Goal: Information Seeking & Learning: Compare options

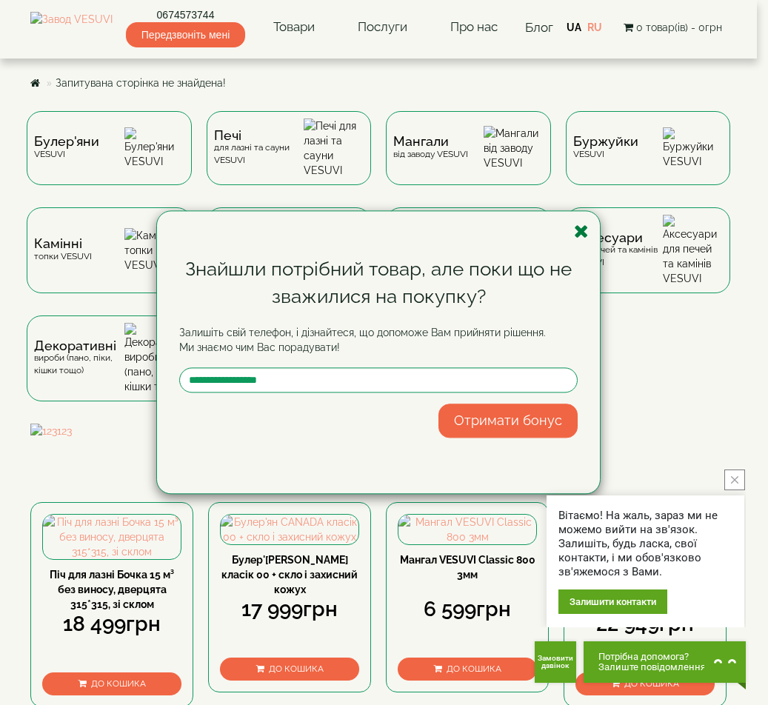
click at [578, 230] on icon "button" at bounding box center [581, 231] width 15 height 19
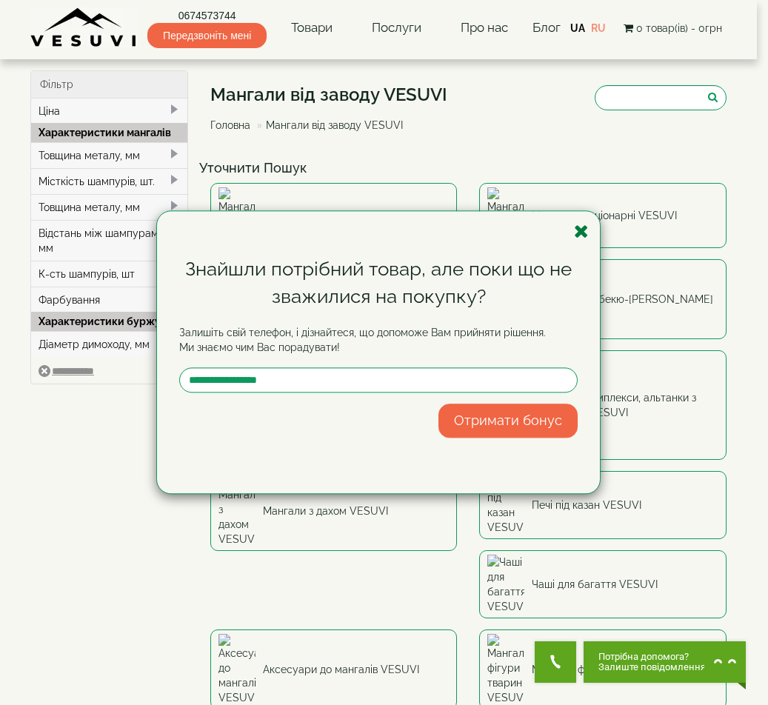
click at [583, 224] on icon "button" at bounding box center [581, 231] width 15 height 19
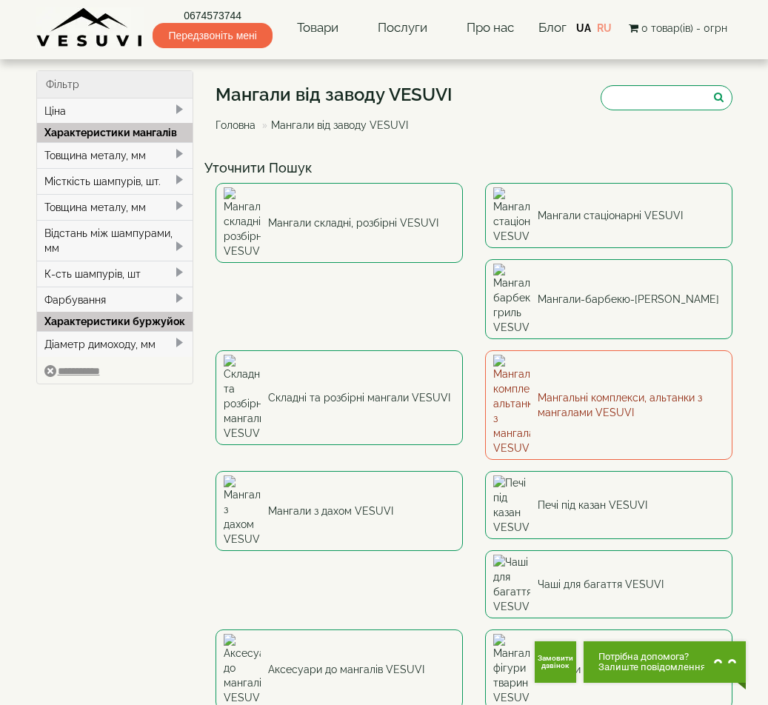
click at [485, 350] on link "Мангальні комплекси, альтанки з мангалами VESUVI" at bounding box center [608, 405] width 247 height 110
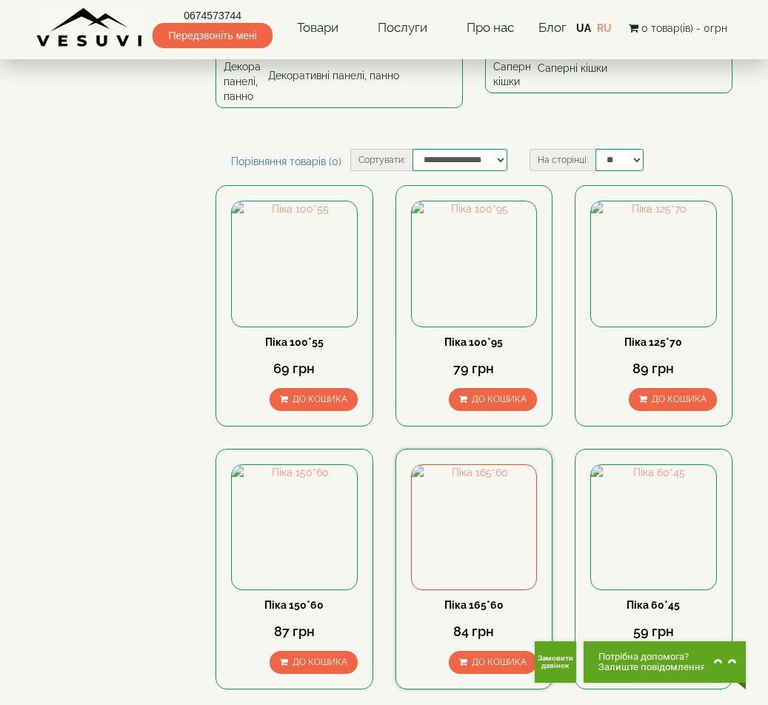
scroll to position [148, 0]
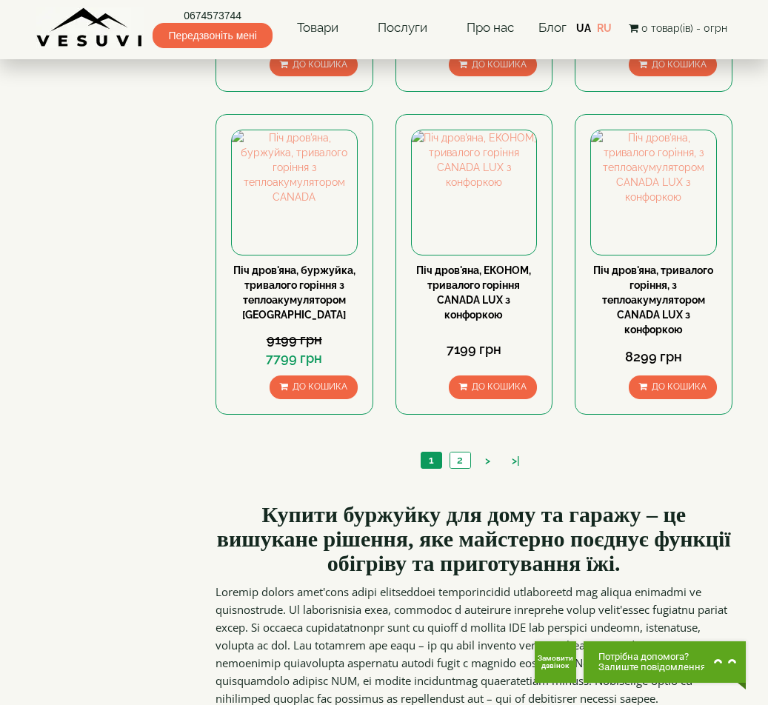
scroll to position [1333, 0]
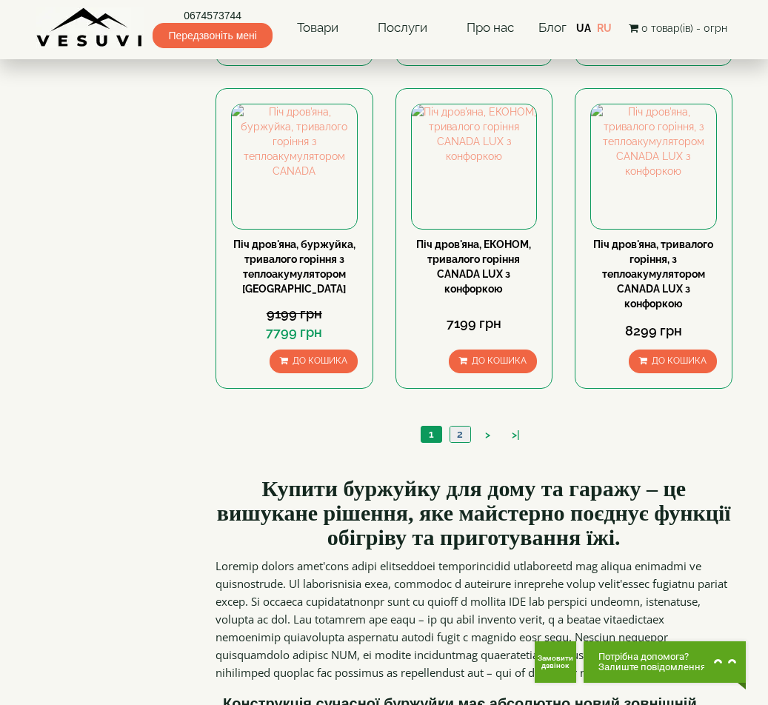
click at [462, 427] on link "2" at bounding box center [460, 435] width 21 height 16
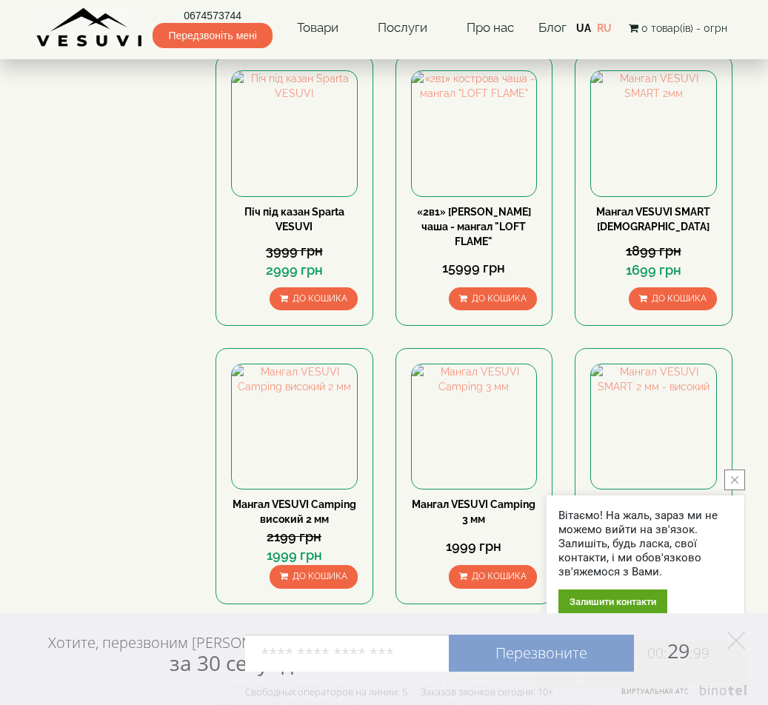
scroll to position [1259, 0]
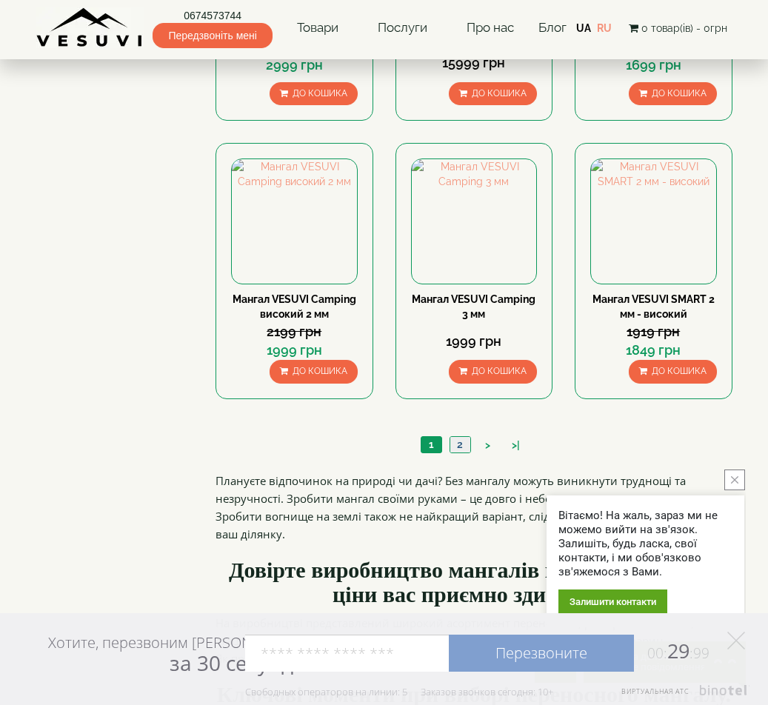
click at [466, 437] on link "2" at bounding box center [460, 445] width 21 height 16
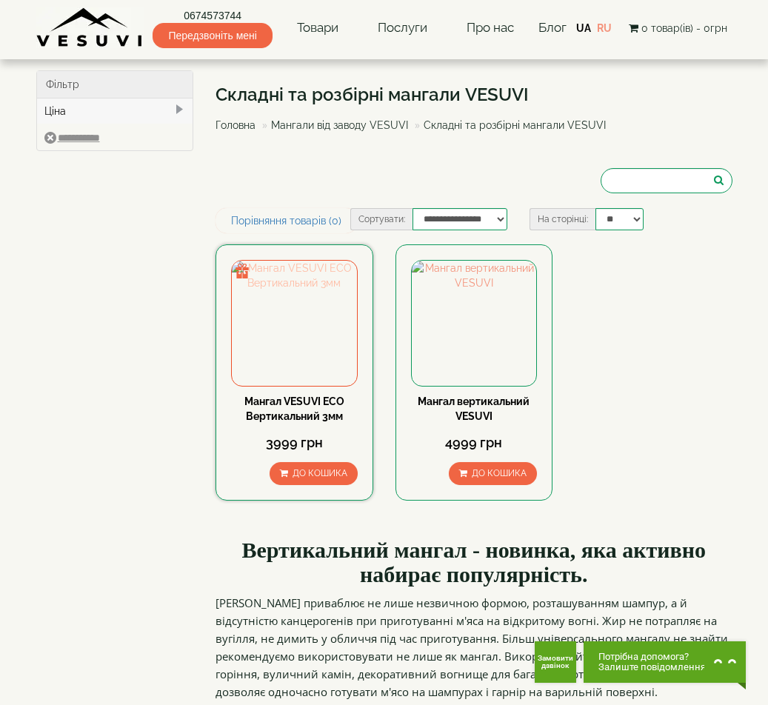
click at [301, 331] on img at bounding box center [294, 323] width 125 height 125
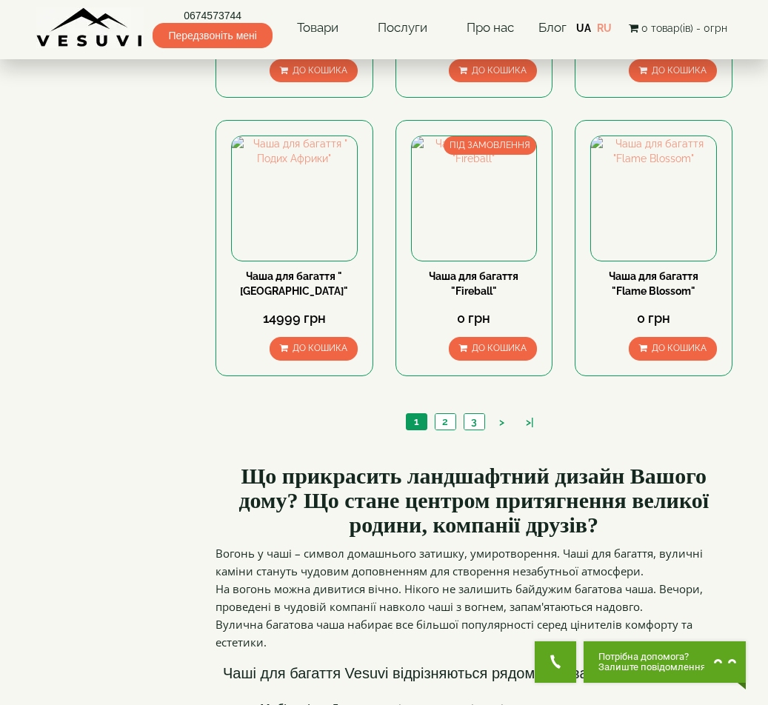
scroll to position [1259, 0]
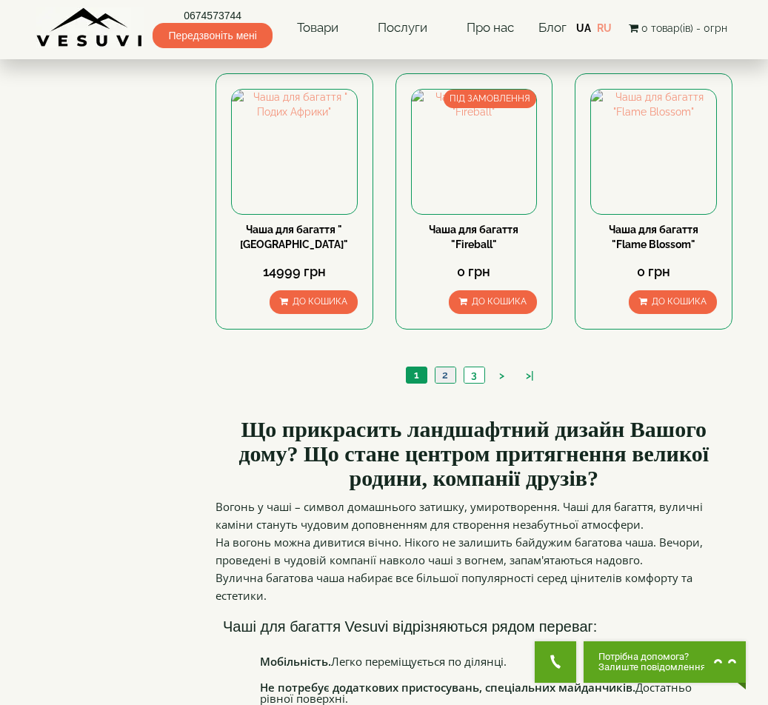
click at [444, 367] on link "2" at bounding box center [445, 375] width 21 height 16
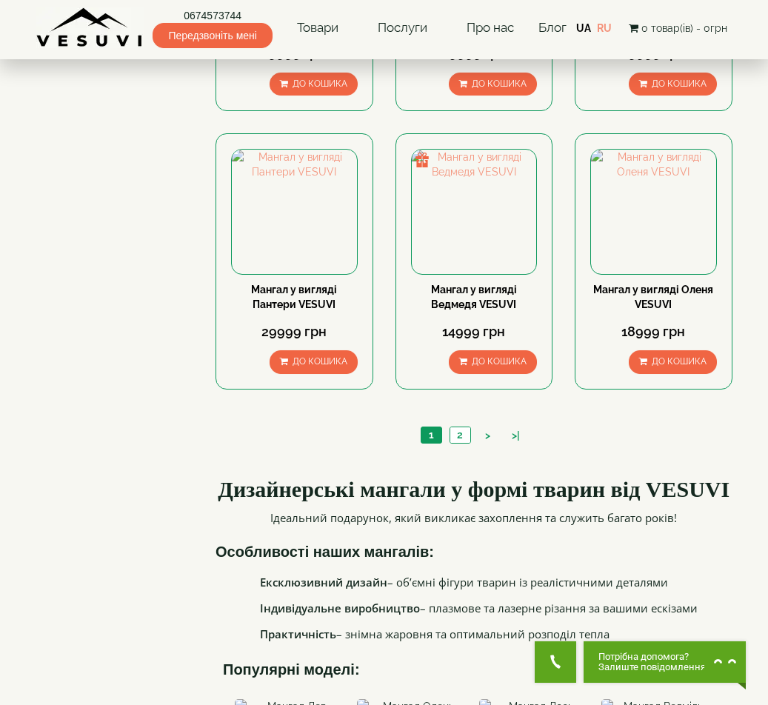
scroll to position [1185, 0]
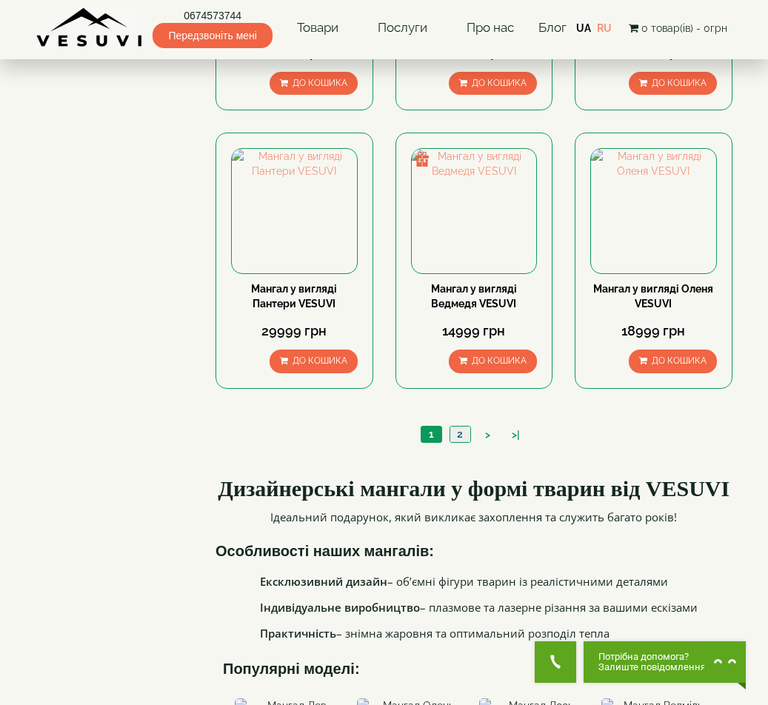
click at [456, 430] on link "2" at bounding box center [460, 435] width 21 height 16
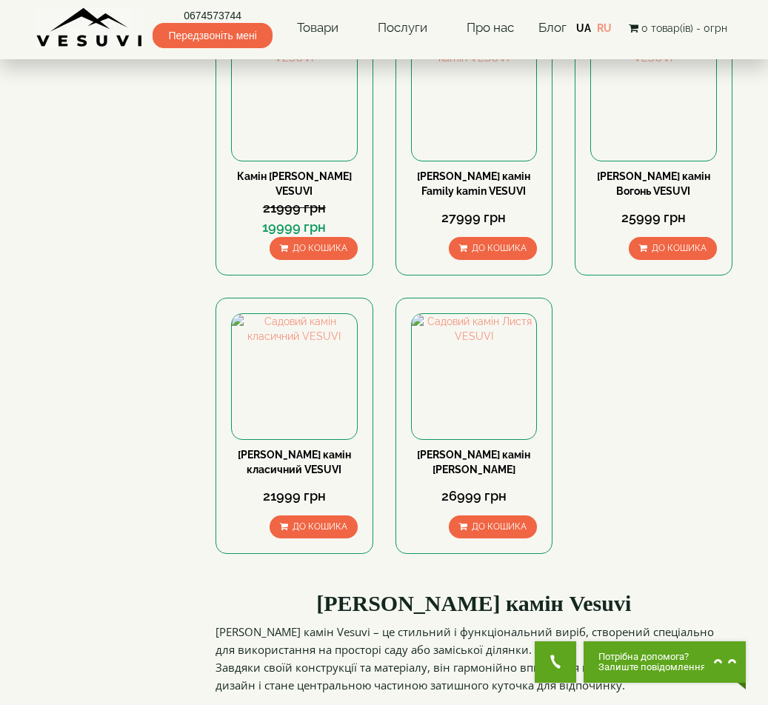
scroll to position [148, 0]
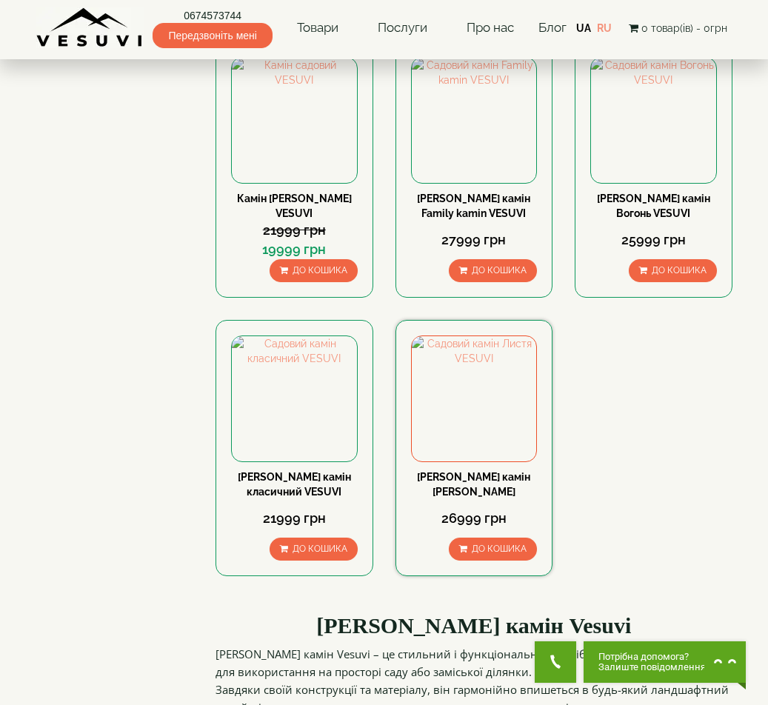
click at [476, 477] on link "[PERSON_NAME] камін [PERSON_NAME]" at bounding box center [473, 484] width 113 height 27
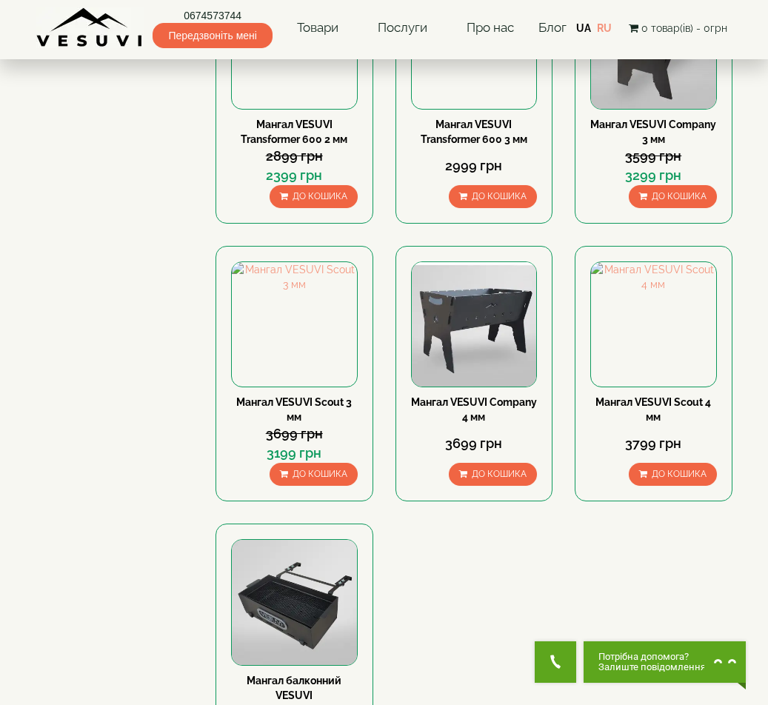
scroll to position [741, 0]
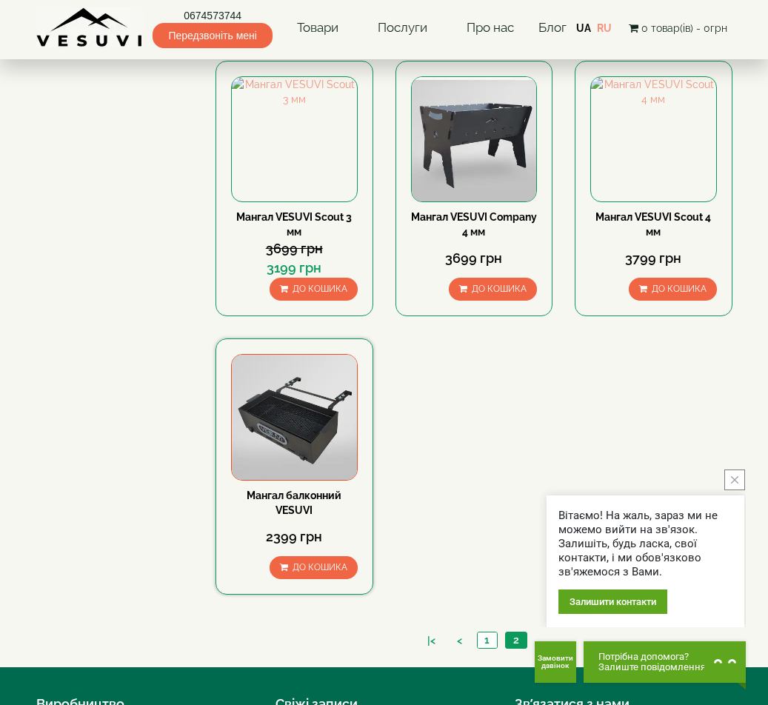
click at [298, 447] on img at bounding box center [294, 417] width 125 height 125
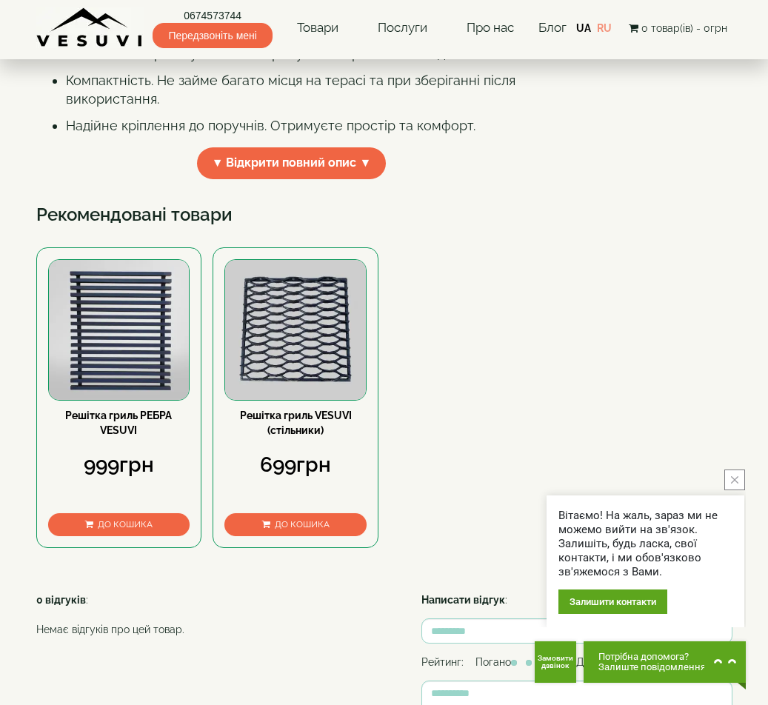
scroll to position [519, 0]
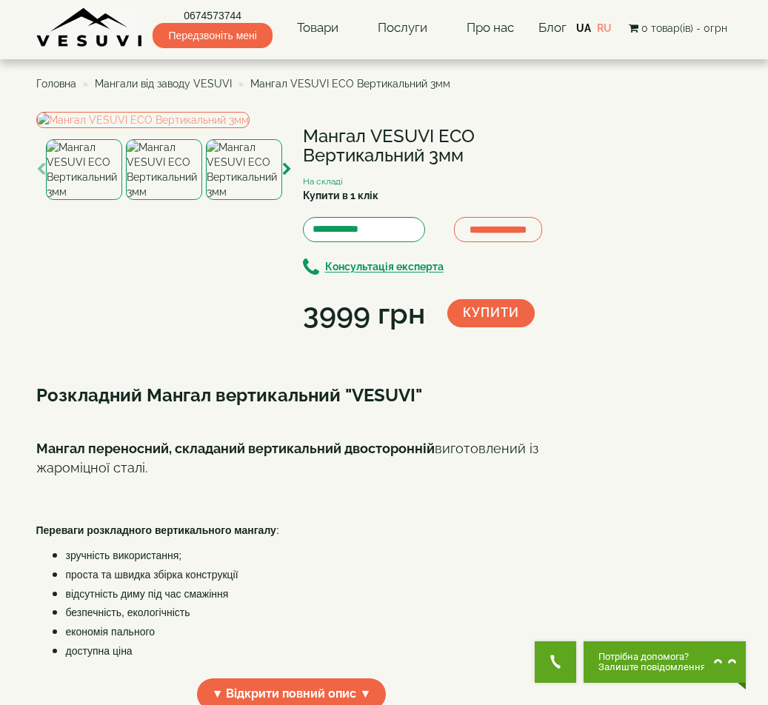
click at [159, 200] on img at bounding box center [164, 169] width 76 height 61
click at [223, 200] on img at bounding box center [244, 169] width 76 height 61
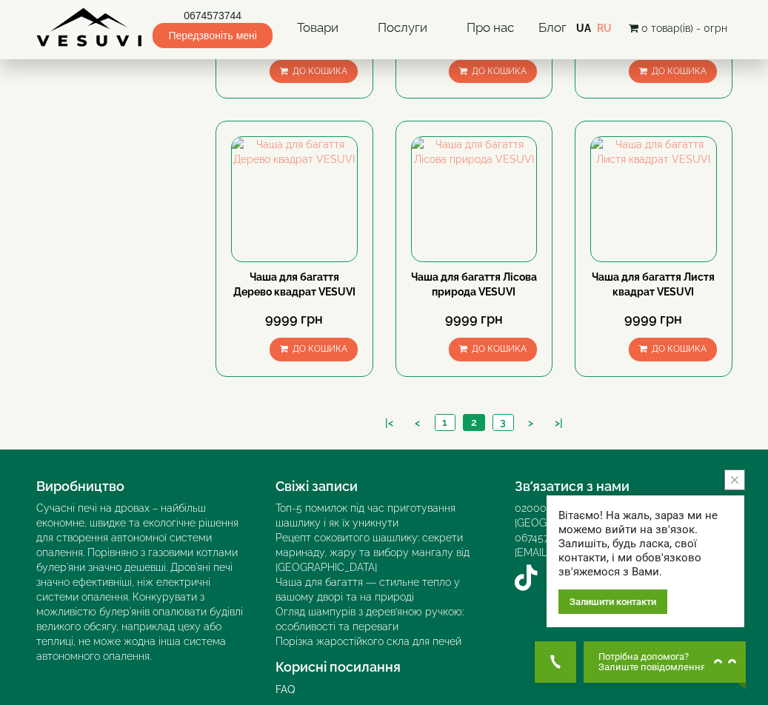
scroll to position [1185, 0]
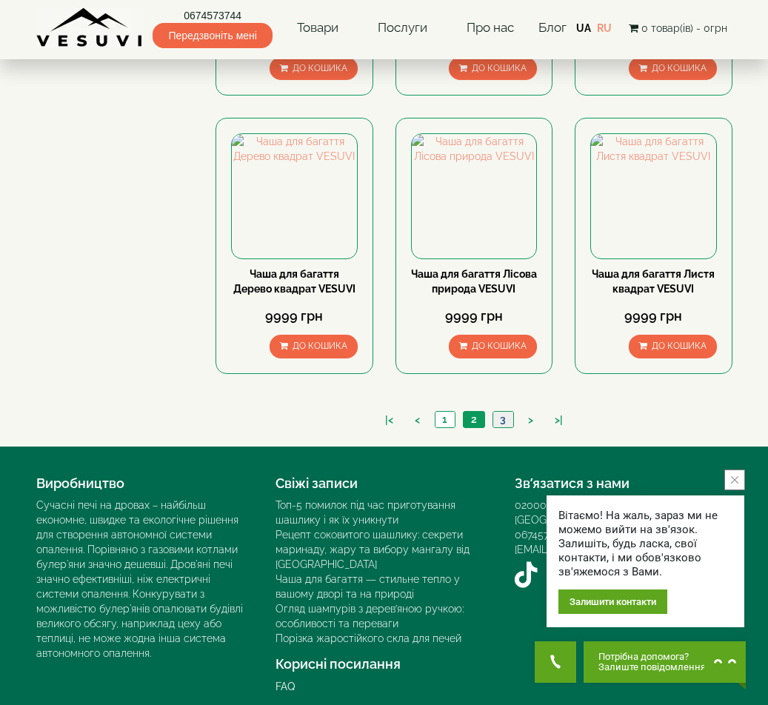
click at [499, 419] on link "3" at bounding box center [503, 420] width 21 height 16
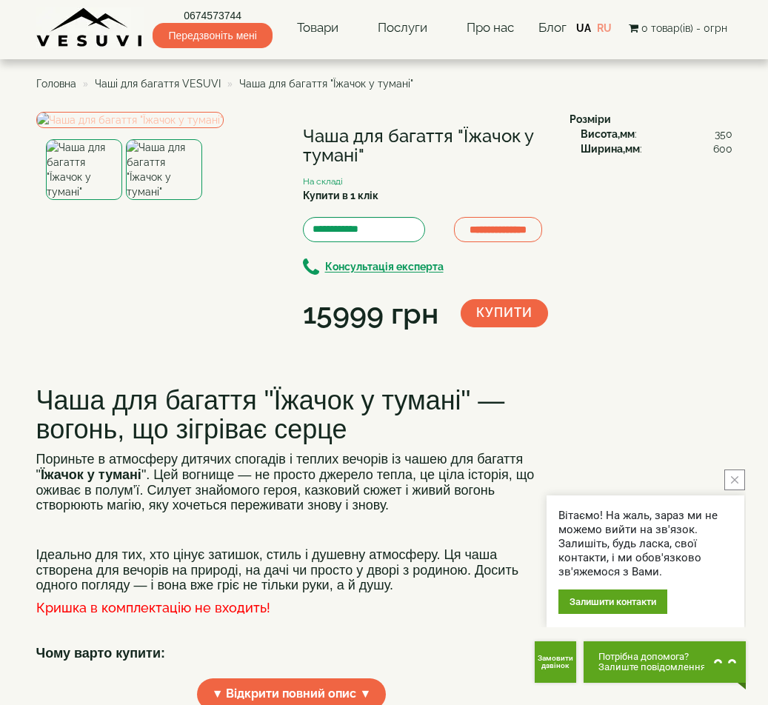
click at [139, 128] on img at bounding box center [129, 120] width 187 height 16
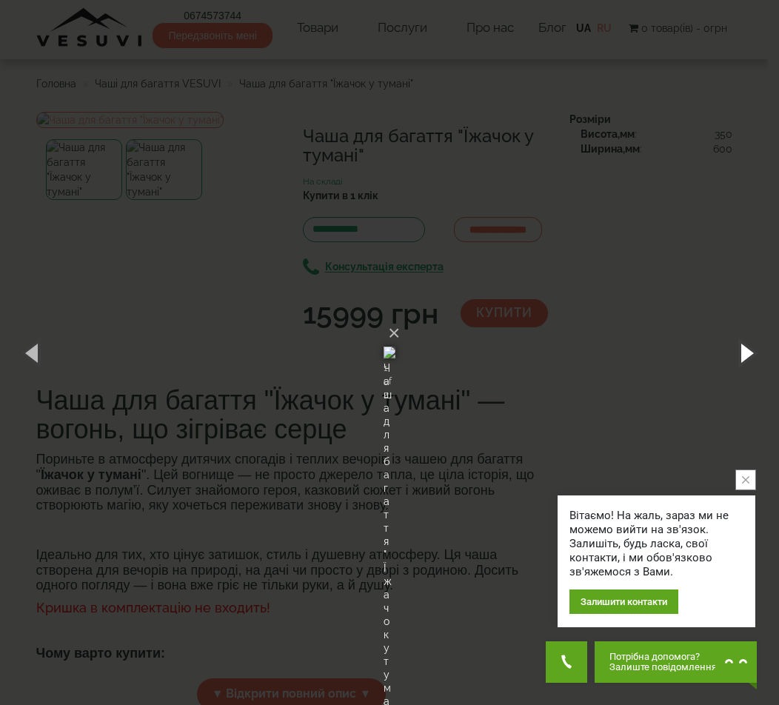
click at [746, 353] on button "button" at bounding box center [746, 352] width 67 height 81
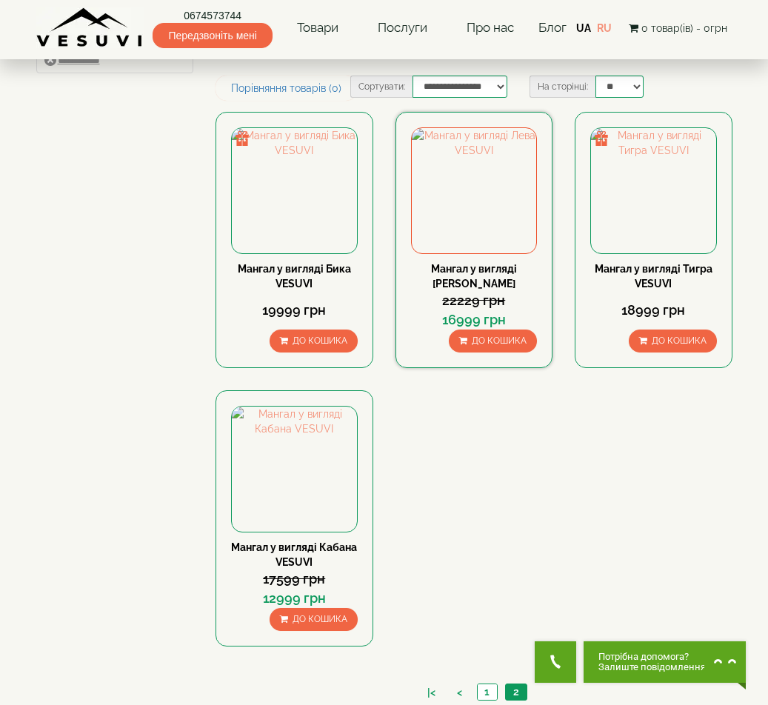
scroll to position [296, 0]
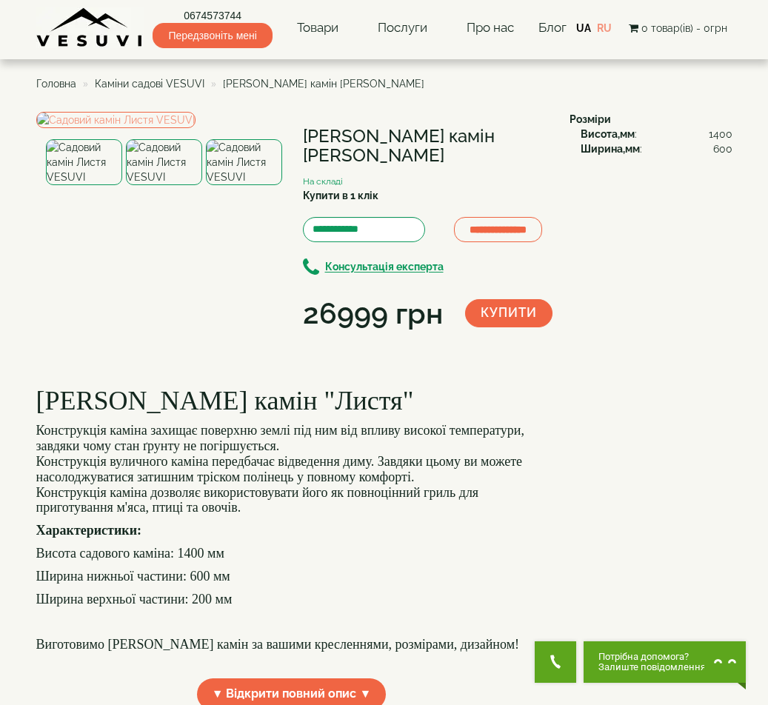
click at [157, 185] on img at bounding box center [164, 162] width 76 height 46
click at [248, 185] on img at bounding box center [244, 162] width 76 height 46
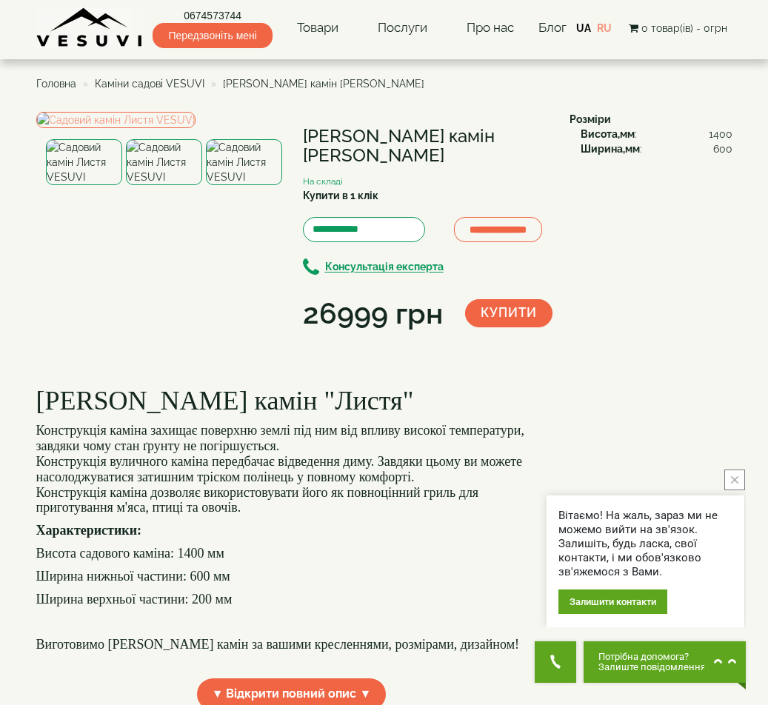
click at [83, 185] on img at bounding box center [84, 162] width 76 height 46
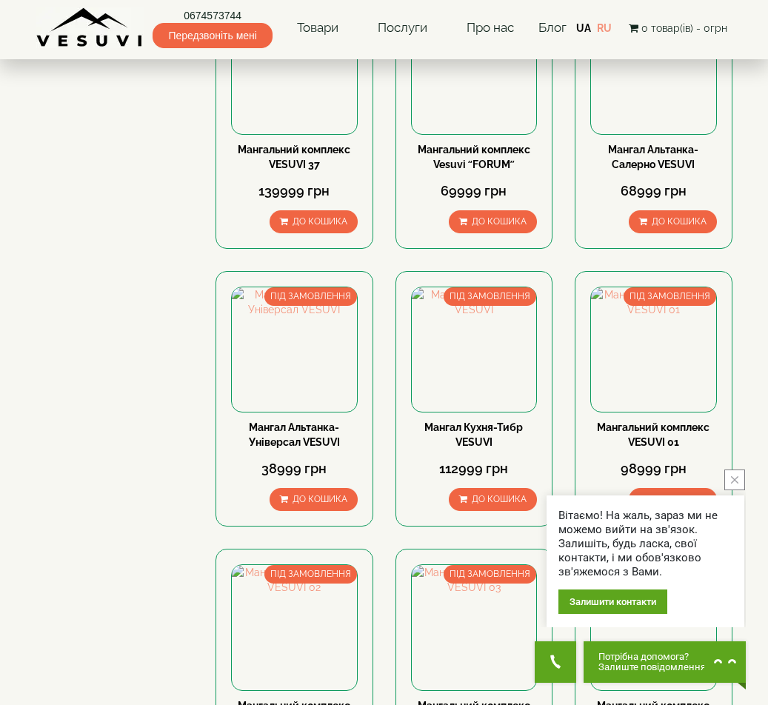
scroll to position [667, 0]
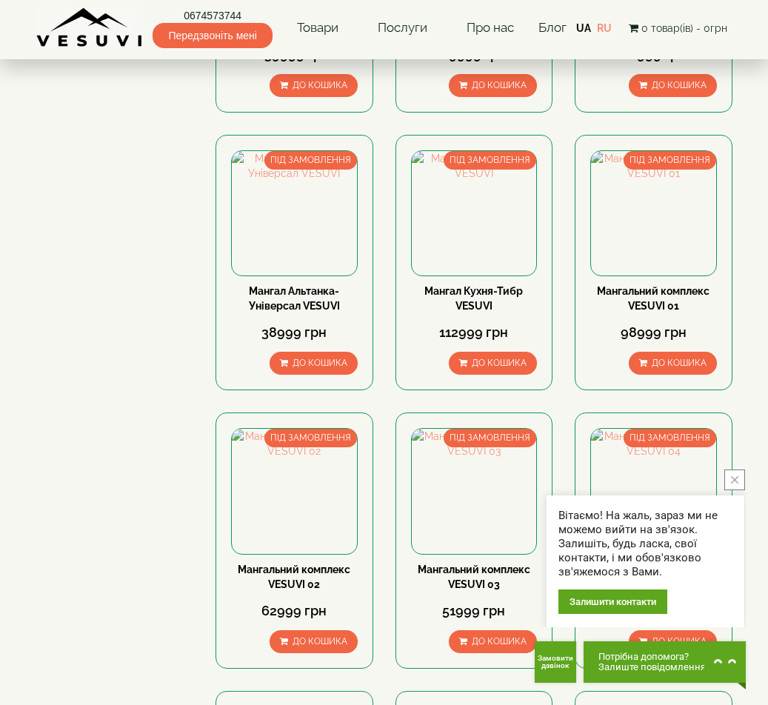
click at [740, 481] on button "close button" at bounding box center [735, 480] width 21 height 21
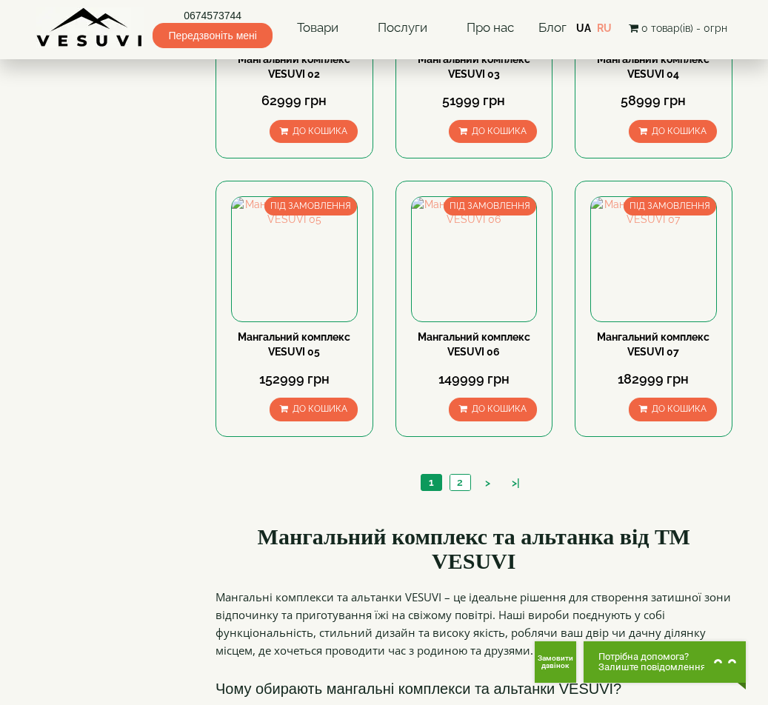
scroll to position [1185, 0]
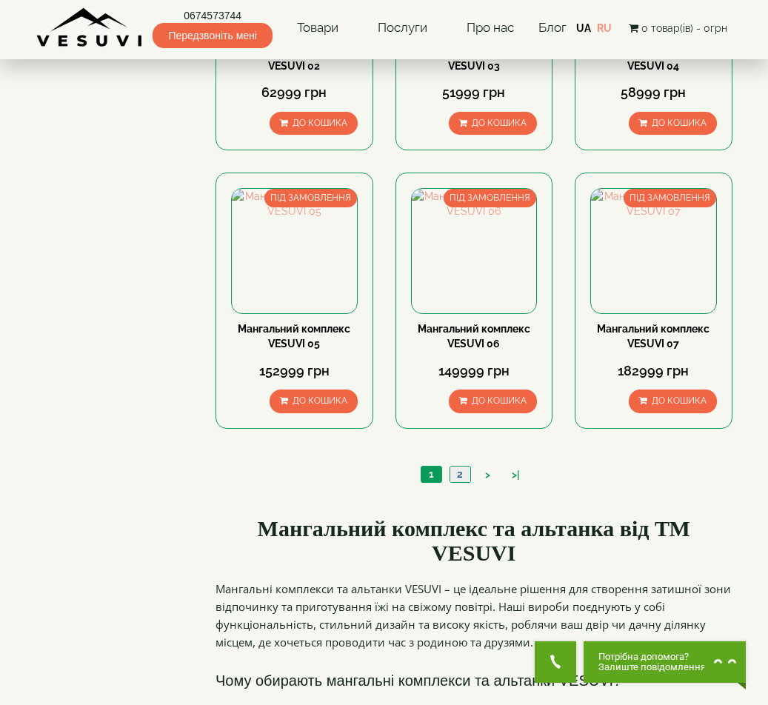
click at [463, 475] on link "2" at bounding box center [460, 475] width 21 height 16
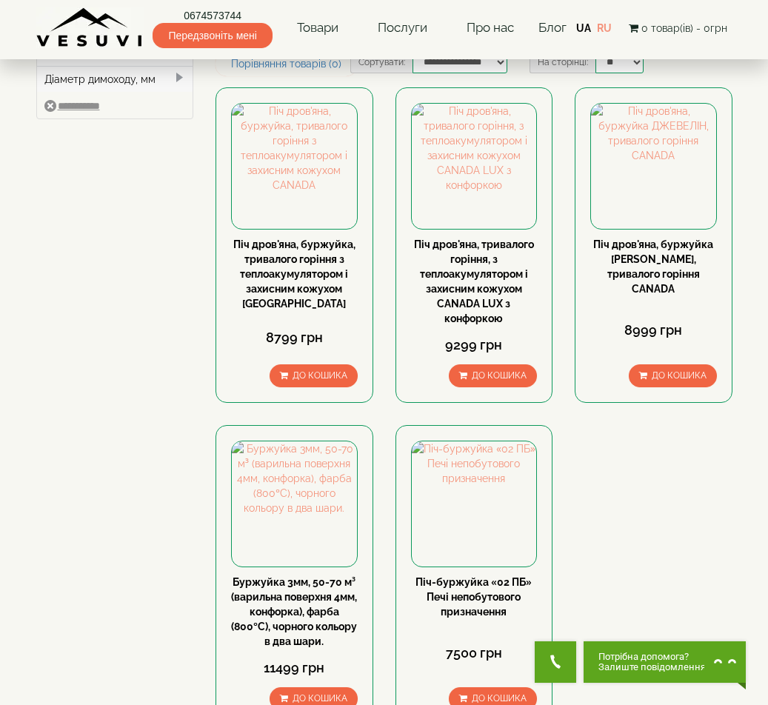
scroll to position [296, 0]
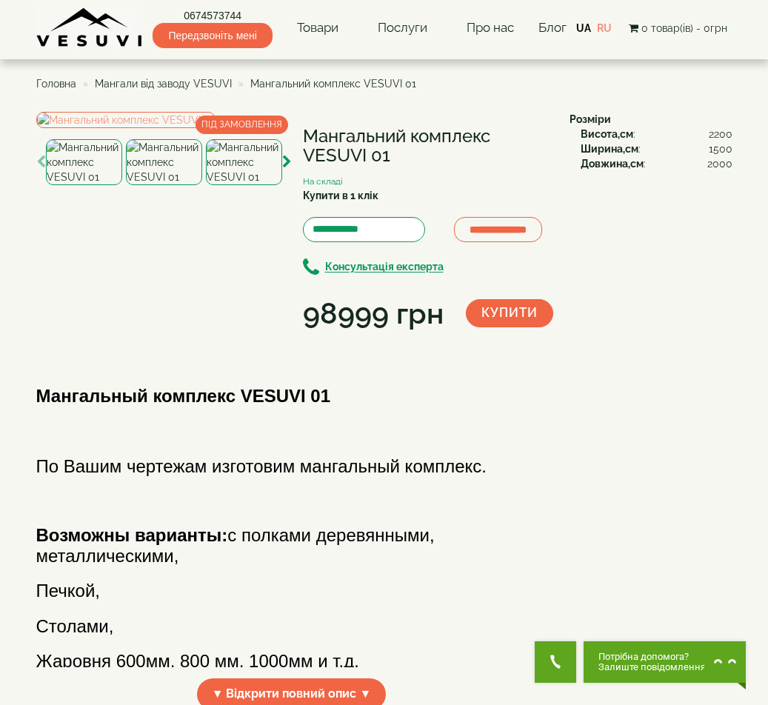
click at [174, 185] on img at bounding box center [164, 162] width 76 height 46
click at [168, 185] on img at bounding box center [164, 162] width 76 height 46
click at [233, 185] on img at bounding box center [244, 162] width 76 height 46
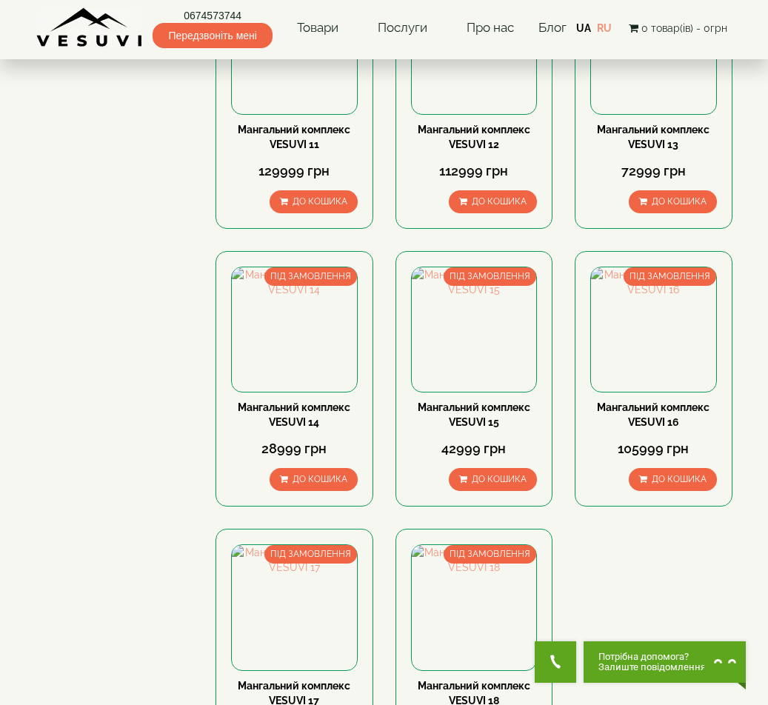
scroll to position [741, 0]
